Goal: Use online tool/utility

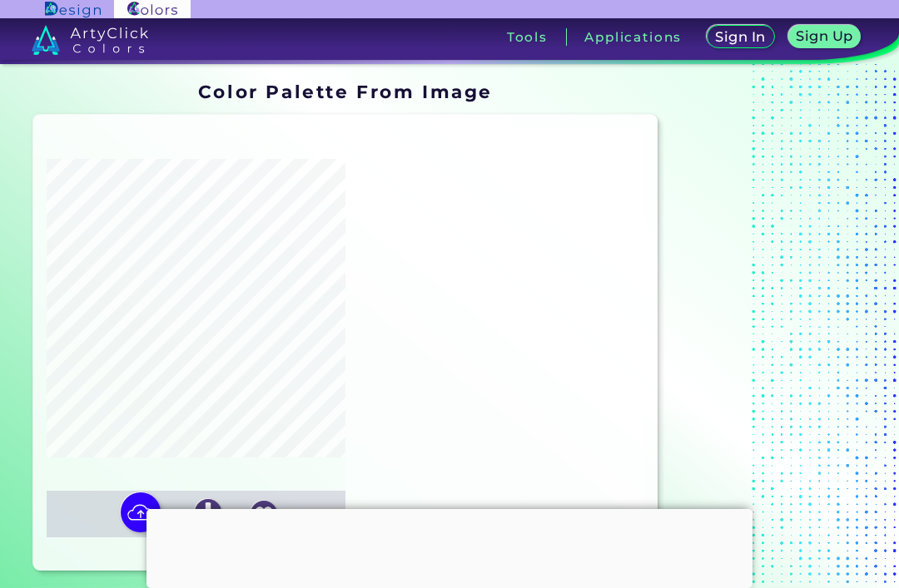
type input "#000000"
type input "#526a95"
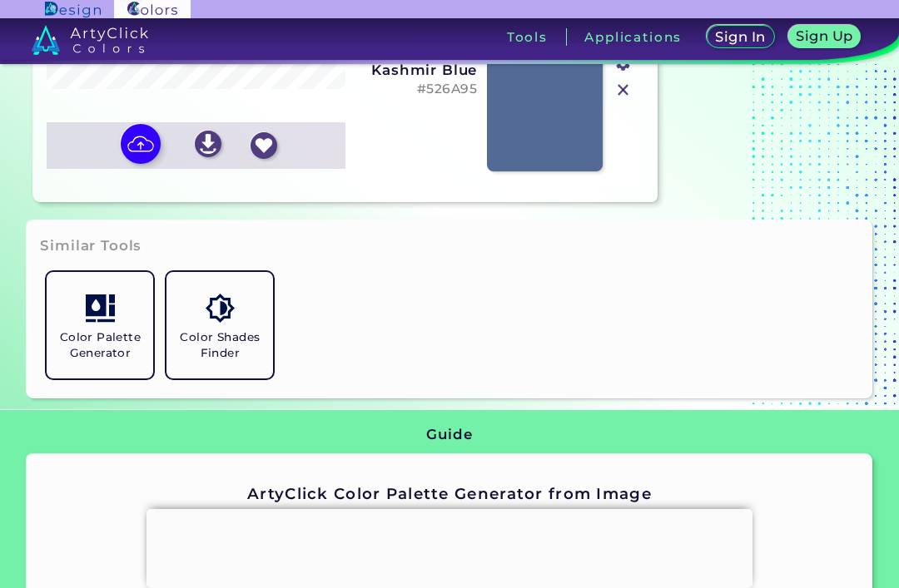
scroll to position [369, 0]
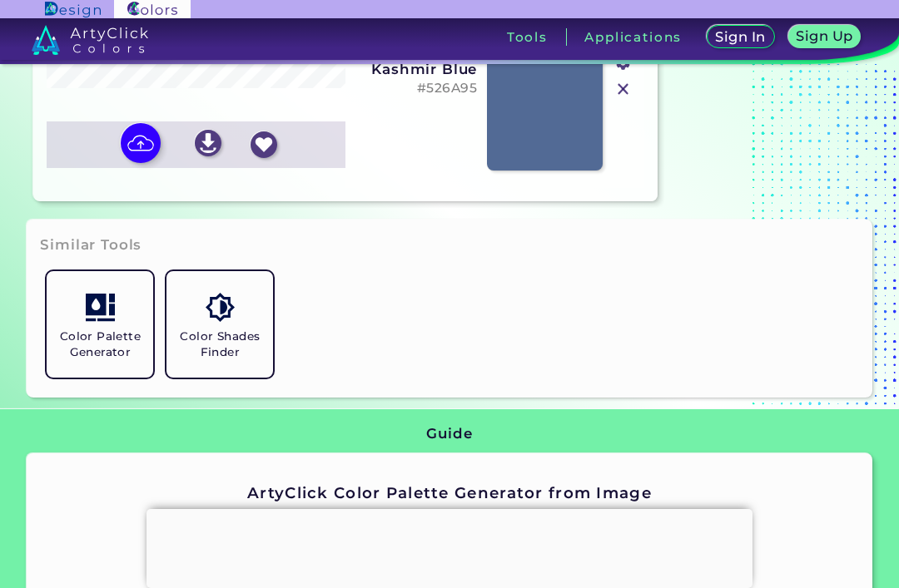
click at [114, 322] on img at bounding box center [100, 307] width 29 height 29
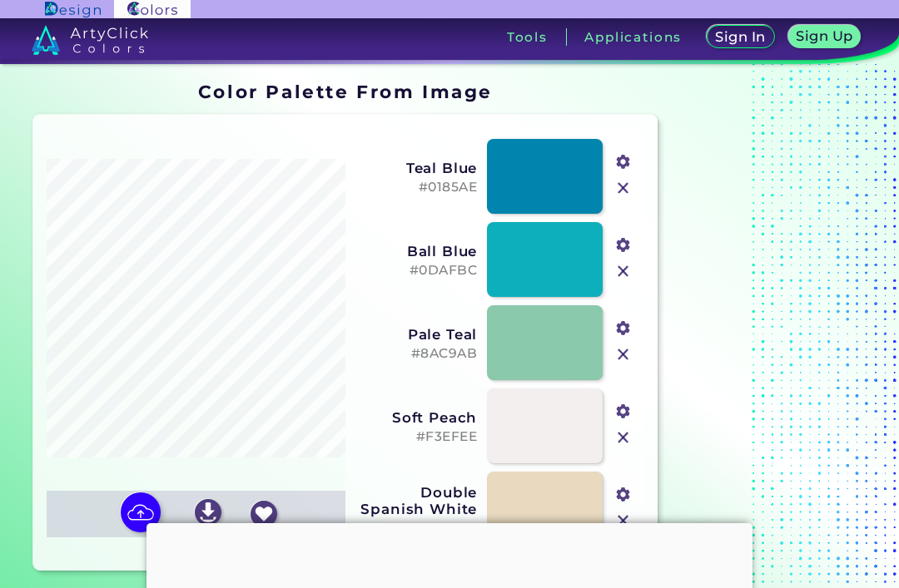
scroll to position [314, 0]
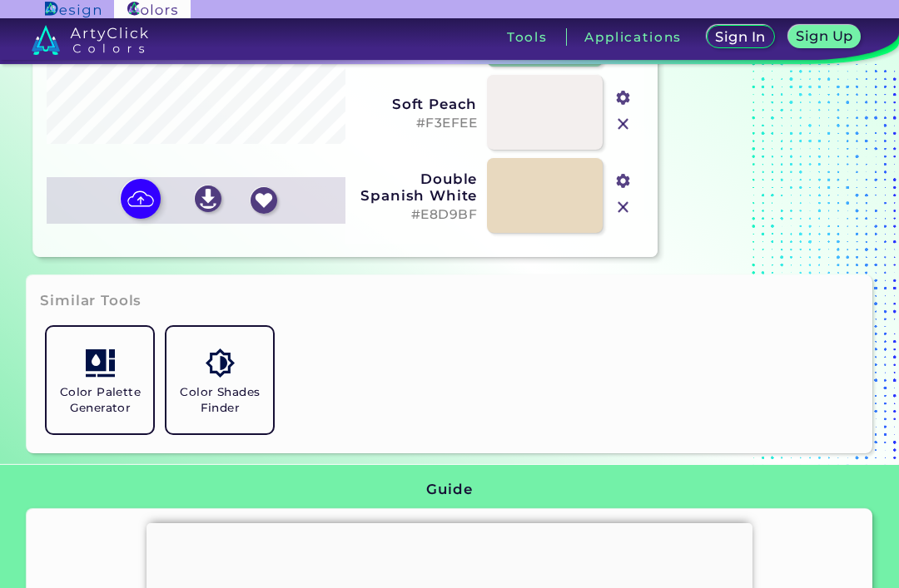
click at [138, 219] on img at bounding box center [141, 199] width 40 height 40
click at [0, 0] on input "file" at bounding box center [0, 0] width 0 height 0
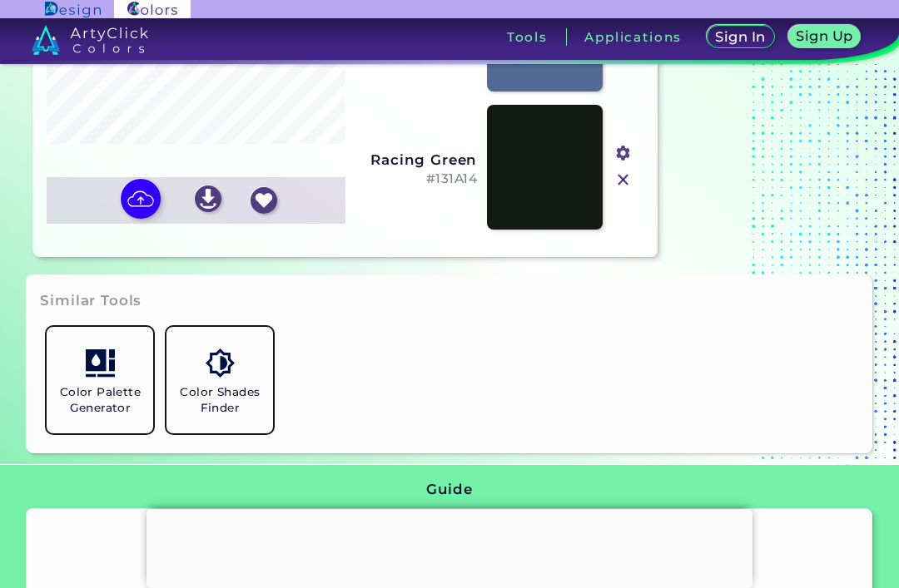
type input "#ffffff"
type input "#526a95"
type input "#131a14"
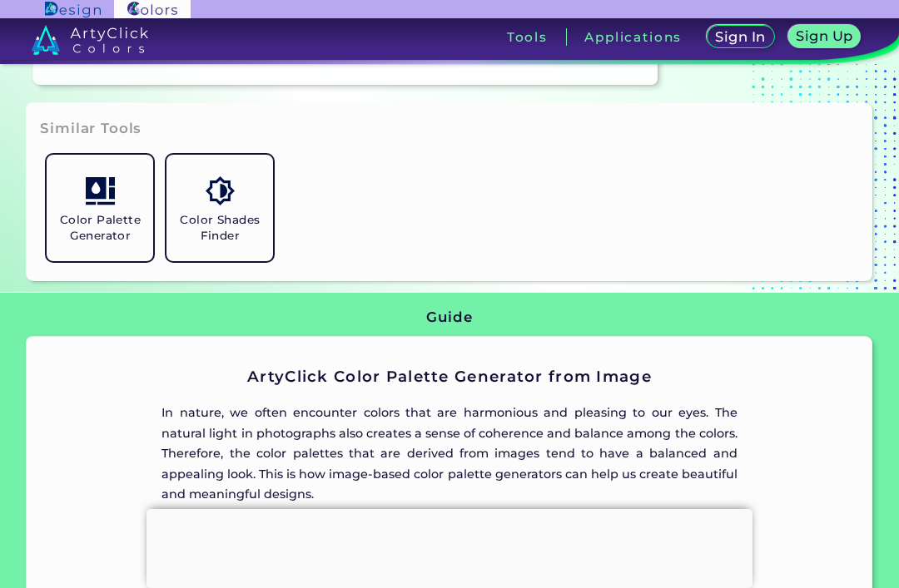
scroll to position [494, 0]
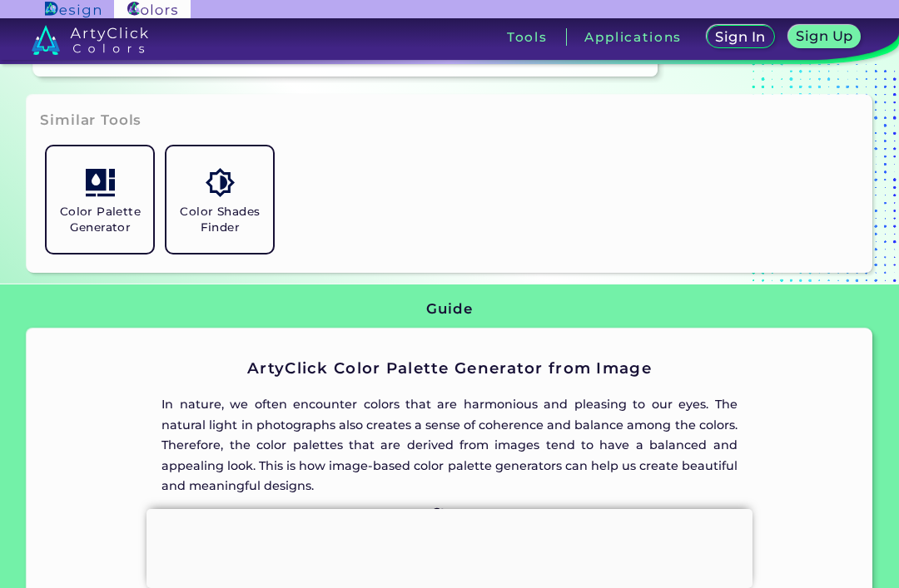
click at [218, 197] on img at bounding box center [220, 182] width 29 height 29
